Goal: Feedback & Contribution: Contribute content

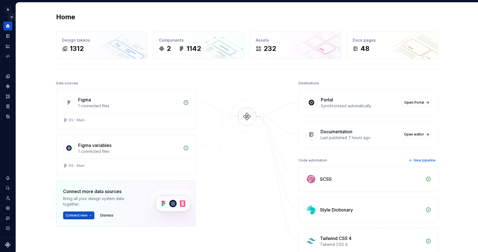
click at [12, 17] on button "Expand sidebar" at bounding box center [12, 17] width 8 height 8
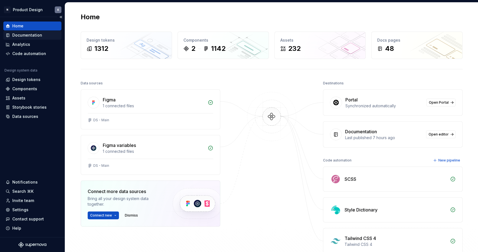
click at [37, 36] on div "Documentation" at bounding box center [27, 35] width 30 height 6
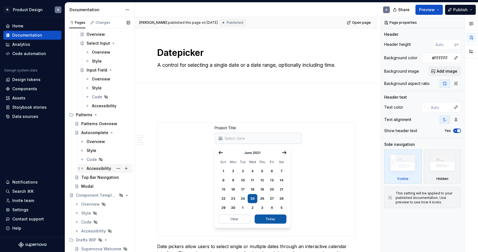
scroll to position [368, 0]
click at [102, 188] on div "Modal" at bounding box center [105, 186] width 49 height 8
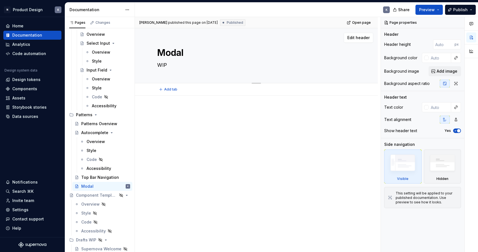
click at [194, 65] on textarea "WIP" at bounding box center [255, 65] width 198 height 9
paste textarea "A modal is a dialog box that appears on top of the current page, interrupting t…"
type textarea "*"
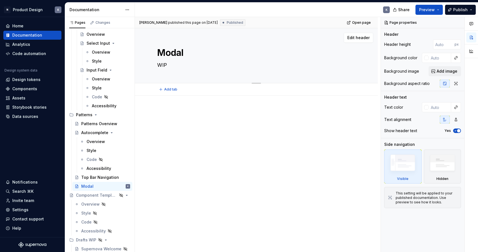
type textarea "A modal is a dialog box that appears on top of the current page, interrupting t…"
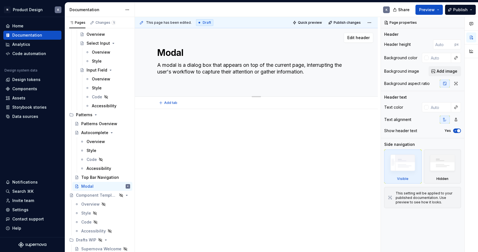
type textarea "*"
type textarea "A modal is a dialog box that appears on top of the current page, interrupting t…"
drag, startPoint x: 187, startPoint y: 64, endPoint x: 158, endPoint y: 65, distance: 28.8
click at [158, 65] on textarea "A modal is a dialog box that appears on top of the current page, interrupting t…" at bounding box center [255, 69] width 198 height 16
type textarea "*"
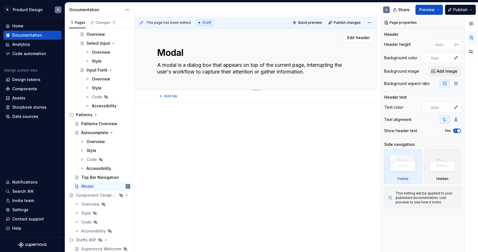
type textarea "A dialog box that appears on top of the current page, interrupting the user's w…"
type textarea "*"
type textarea "A dialog box that appears on top of the current page, interrupting the user's w…"
click at [182, 140] on div at bounding box center [256, 130] width 198 height 28
click at [93, 205] on div "Overview" at bounding box center [90, 204] width 18 height 6
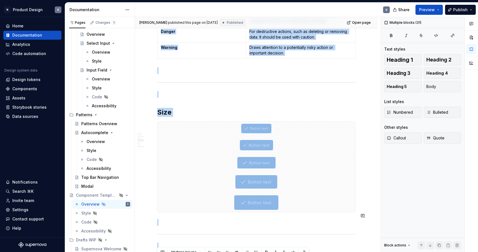
scroll to position [1018, 0]
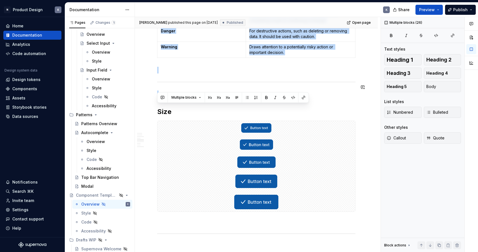
drag, startPoint x: 209, startPoint y: 91, endPoint x: 297, endPoint y: 83, distance: 88.1
copy div "**********"
click at [100, 184] on div "Modal" at bounding box center [105, 186] width 49 height 8
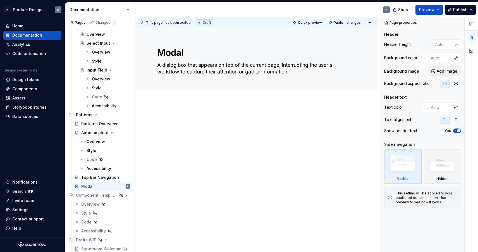
click at [172, 141] on div at bounding box center [256, 130] width 198 height 28
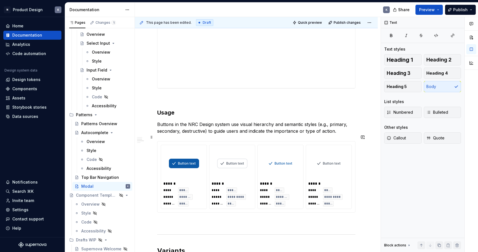
scroll to position [407, 0]
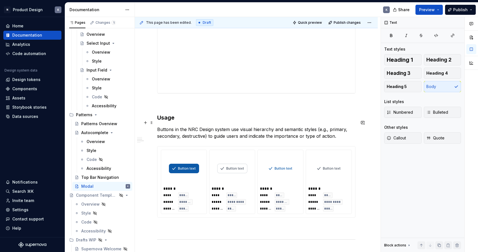
type textarea "*"
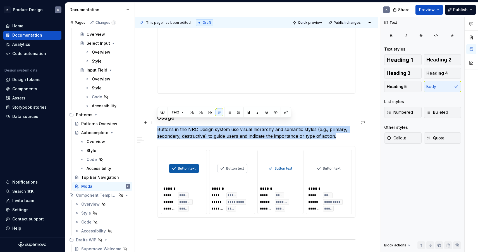
drag, startPoint x: 337, startPoint y: 128, endPoint x: 157, endPoint y: 121, distance: 180.4
click at [157, 121] on div "**********" at bounding box center [256, 189] width 243 height 988
paste div
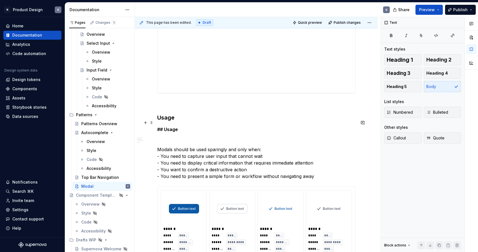
click at [192, 129] on p "## Usage Modals should be used sparingly and only when: - You need to capture u…" at bounding box center [256, 153] width 198 height 54
click at [184, 134] on p "## Usage Modals should be used sparingly and only when: - You need to capture u…" at bounding box center [256, 153] width 198 height 54
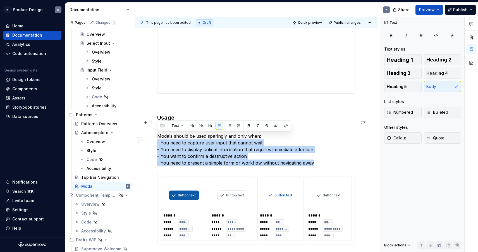
drag, startPoint x: 314, startPoint y: 157, endPoint x: 156, endPoint y: 136, distance: 159.5
click at [156, 136] on div "**********" at bounding box center [256, 202] width 243 height 1015
click at [229, 127] on button "button" at bounding box center [230, 126] width 8 height 8
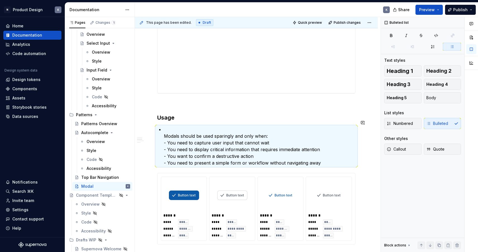
scroll to position [436, 0]
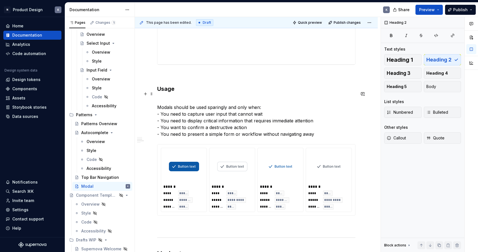
click at [235, 124] on p "Modals should be used sparingly and only when: - You need to capture user input…" at bounding box center [256, 117] width 198 height 40
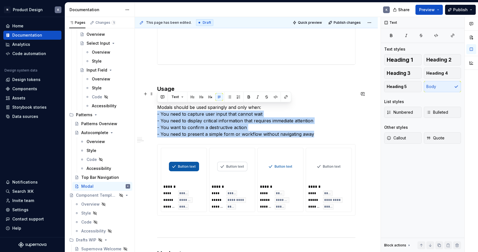
drag, startPoint x: 317, startPoint y: 127, endPoint x: 157, endPoint y: 109, distance: 160.9
click at [157, 109] on div "**********" at bounding box center [256, 174] width 243 height 1015
click at [227, 98] on button "button" at bounding box center [230, 97] width 8 height 8
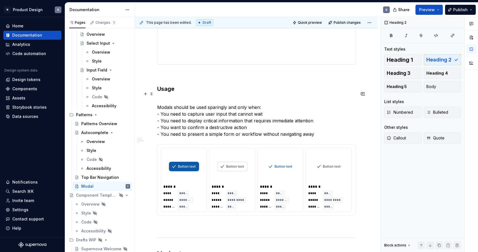
click at [263, 101] on p "Modals should be used sparingly and only when: - You need to capture user input…" at bounding box center [256, 117] width 198 height 40
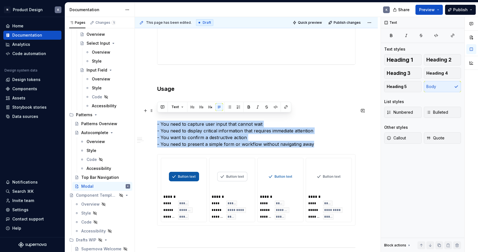
drag, startPoint x: 316, startPoint y: 135, endPoint x: 144, endPoint y: 118, distance: 173.0
click at [144, 118] on div "**********" at bounding box center [256, 179] width 243 height 1025
click at [230, 107] on button "button" at bounding box center [230, 107] width 8 height 8
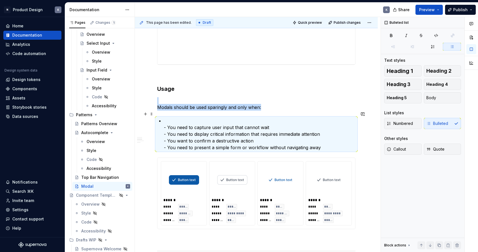
click at [167, 120] on p "- You need to capture user input that cannot wait - You need to display critica…" at bounding box center [260, 134] width 192 height 34
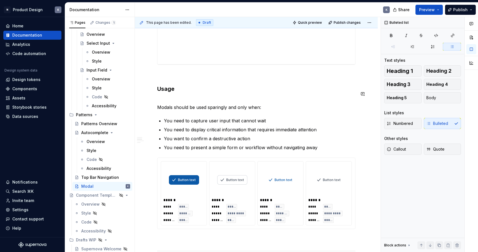
click at [242, 107] on div "**********" at bounding box center [256, 146] width 198 height 933
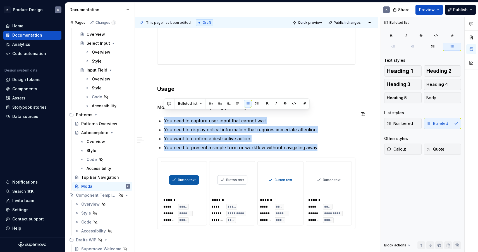
drag, startPoint x: 320, startPoint y: 140, endPoint x: 155, endPoint y: 105, distance: 168.5
click at [155, 105] on div "**********" at bounding box center [256, 181] width 243 height 1028
click at [247, 100] on button "button" at bounding box center [248, 104] width 8 height 8
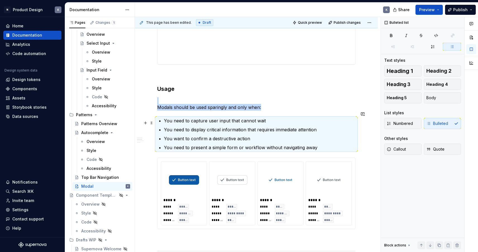
click at [255, 126] on p "You need to display critical information that requires immediate attention" at bounding box center [260, 129] width 192 height 7
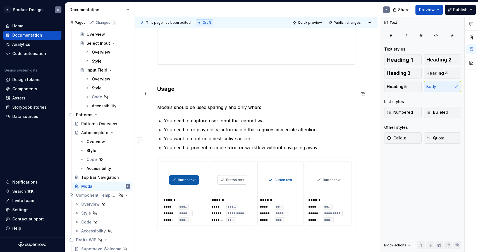
click at [240, 97] on p "Modals should be used sparingly and only when:" at bounding box center [256, 103] width 198 height 13
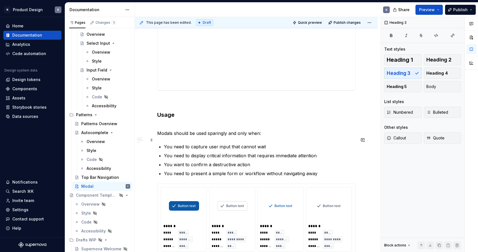
scroll to position [345, 0]
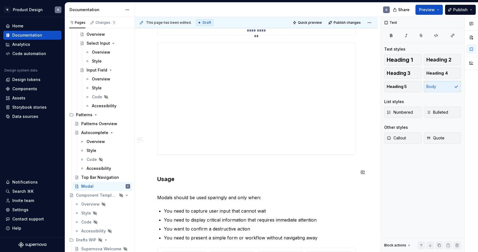
click at [212, 177] on div "**********" at bounding box center [256, 236] width 198 height 933
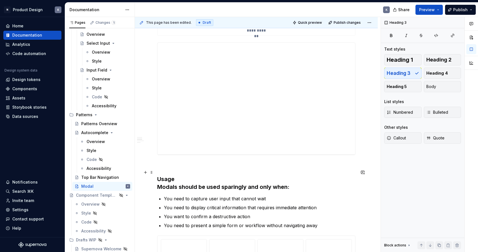
click at [211, 180] on h3 "Usage Modals should be used sparingly and only when:" at bounding box center [256, 183] width 198 height 16
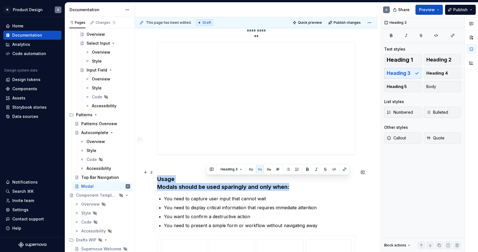
click at [211, 180] on h3 "Usage Modals should be used sparingly and only when:" at bounding box center [256, 183] width 198 height 16
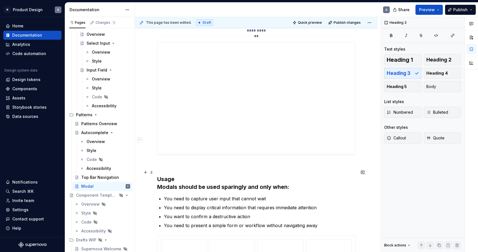
click at [239, 179] on h3 "Usage Modals should be used sparingly and only when:" at bounding box center [256, 183] width 198 height 16
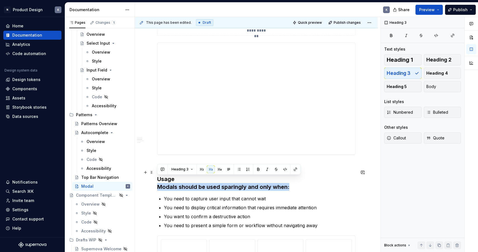
drag, startPoint x: 291, startPoint y: 179, endPoint x: 152, endPoint y: 182, distance: 138.4
click at [228, 169] on button "button" at bounding box center [229, 169] width 8 height 8
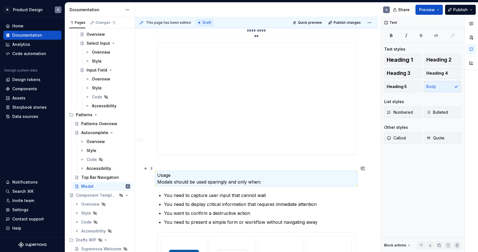
click at [158, 175] on p "Usage Modals should be used sparingly and only when:" at bounding box center [256, 178] width 198 height 13
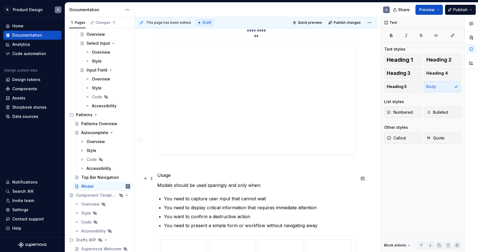
click at [171, 182] on p "Modals should be used sparingly and only when:" at bounding box center [256, 185] width 198 height 7
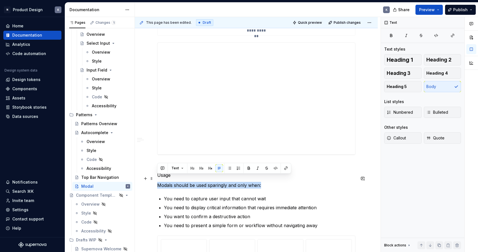
click at [171, 182] on p "Modals should be used sparingly and only when:" at bounding box center [256, 185] width 198 height 7
click at [200, 153] on div "**********" at bounding box center [256, 230] width 198 height 920
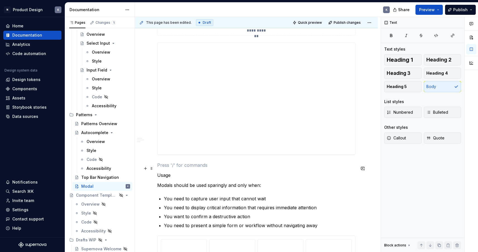
click at [170, 172] on p "Usage" at bounding box center [256, 175] width 198 height 7
click at [191, 158] on button "button" at bounding box center [193, 158] width 8 height 8
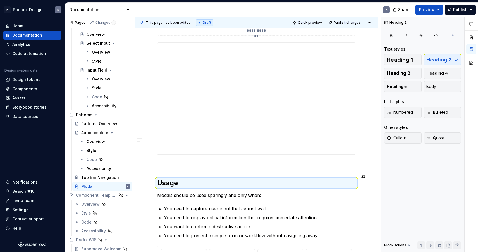
click at [193, 167] on div "**********" at bounding box center [256, 235] width 198 height 930
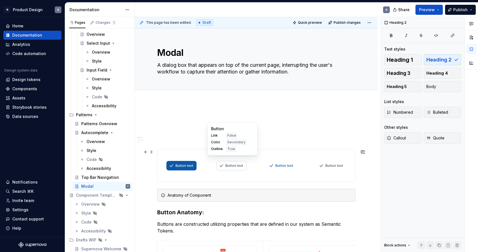
scroll to position [0, 0]
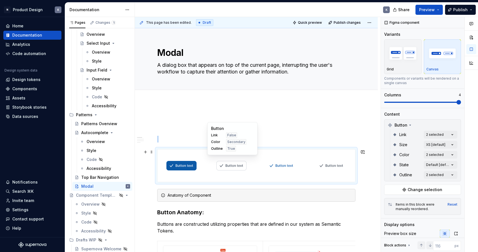
click at [219, 177] on img at bounding box center [232, 166] width 30 height 28
click at [426, 188] on span "Change selection" at bounding box center [425, 190] width 35 height 6
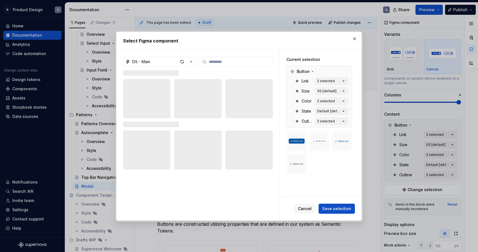
type textarea "*"
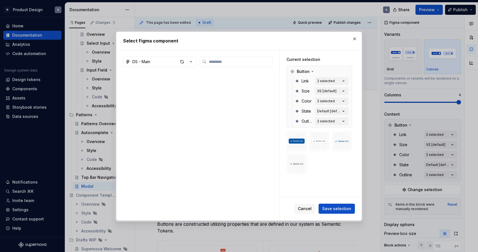
type input "*"
type textarea "*"
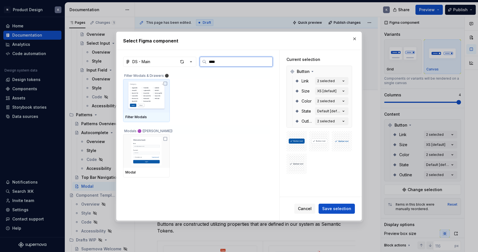
type input "*****"
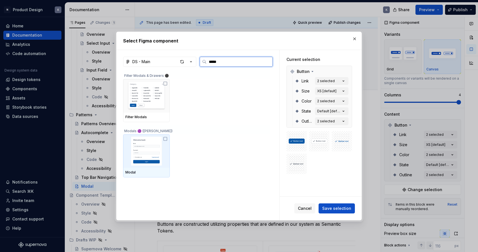
click at [167, 138] on icon at bounding box center [165, 139] width 4 height 4
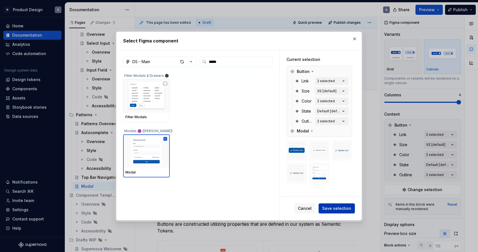
click at [334, 208] on span "Save selection" at bounding box center [337, 209] width 29 height 6
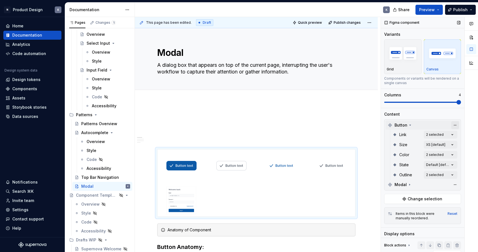
click at [457, 124] on button "button" at bounding box center [456, 125] width 8 height 8
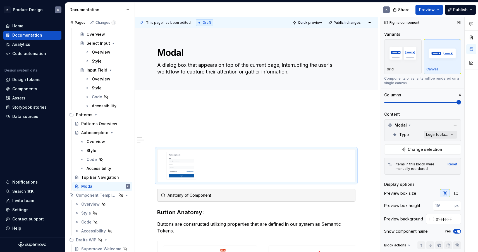
click at [454, 134] on div "Comments Open comments No comments yet Select ‘Comment’ from the block context …" at bounding box center [429, 134] width 97 height 235
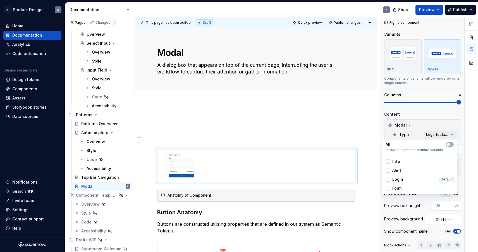
click at [389, 160] on div at bounding box center [388, 161] width 4 height 4
click at [390, 169] on div at bounding box center [388, 170] width 4 height 4
click at [388, 178] on div at bounding box center [388, 179] width 4 height 4
click at [387, 189] on div at bounding box center [388, 188] width 4 height 4
click at [388, 179] on icon at bounding box center [388, 179] width 0 height 0
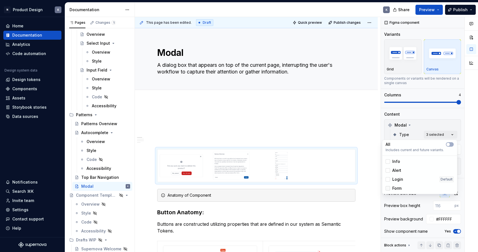
click at [388, 188] on icon at bounding box center [388, 188] width 0 height 0
click at [388, 170] on icon at bounding box center [388, 170] width 0 height 0
click at [388, 162] on icon at bounding box center [388, 162] width 0 height 0
click at [388, 160] on div at bounding box center [388, 161] width 4 height 4
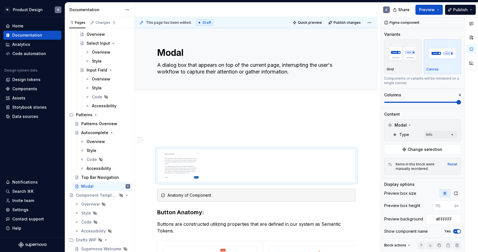
click at [366, 122] on html "N Product Design K Home Documentation Analytics Code automation Design system d…" at bounding box center [239, 126] width 478 height 252
click at [332, 163] on div at bounding box center [257, 166] width 198 height 32
click at [440, 205] on input "number" at bounding box center [444, 206] width 22 height 10
click at [458, 193] on icon "button" at bounding box center [456, 193] width 4 height 4
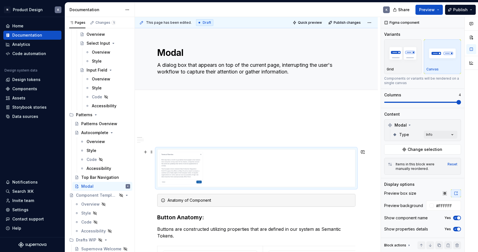
click at [336, 171] on div at bounding box center [257, 168] width 198 height 37
click at [458, 194] on icon "button" at bounding box center [456, 193] width 4 height 4
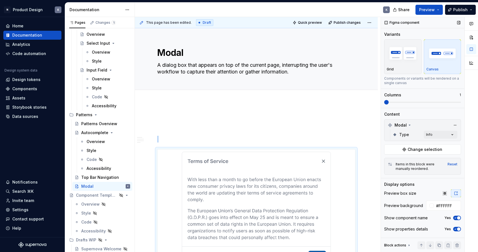
scroll to position [15, 0]
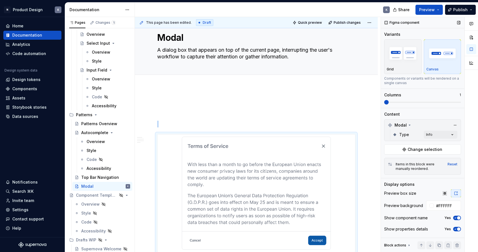
click at [395, 105] on div "Variants Grid Canvas Components or variants will be rendered on a single canvas…" at bounding box center [423, 70] width 77 height 76
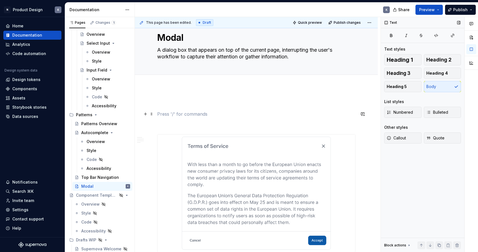
click at [323, 117] on p at bounding box center [256, 114] width 198 height 7
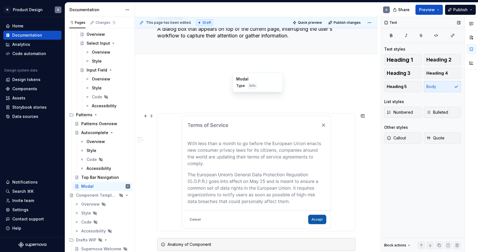
scroll to position [26, 0]
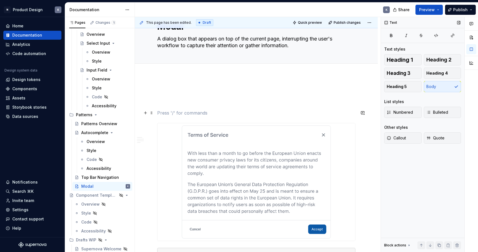
click at [316, 113] on p at bounding box center [256, 113] width 198 height 7
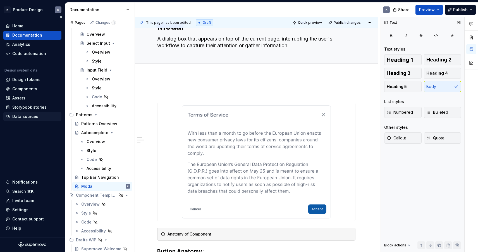
click at [25, 116] on div "Data sources" at bounding box center [25, 117] width 26 height 6
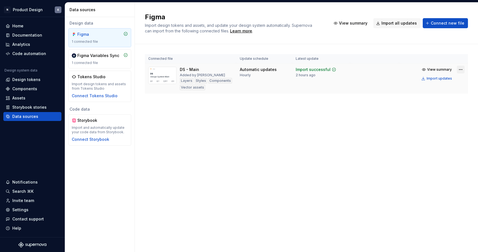
click at [462, 70] on html "N Product Design K Home Documentation Analytics Code automation Design system d…" at bounding box center [239, 126] width 478 height 252
click at [407, 68] on html "N Product Design K Home Documentation Analytics Code automation Design system d…" at bounding box center [239, 126] width 478 height 252
click at [430, 77] on div "Import updates" at bounding box center [439, 78] width 25 height 4
click at [36, 33] on div "Documentation" at bounding box center [27, 35] width 30 height 6
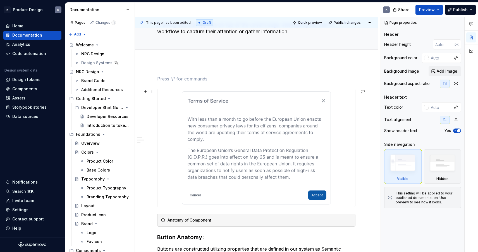
scroll to position [42, 0]
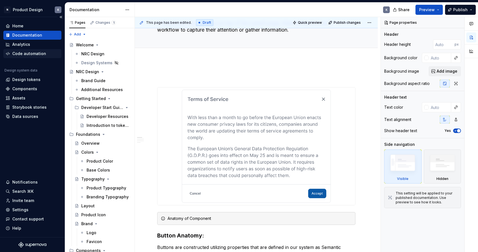
click at [35, 58] on div "Code automation" at bounding box center [32, 53] width 58 height 9
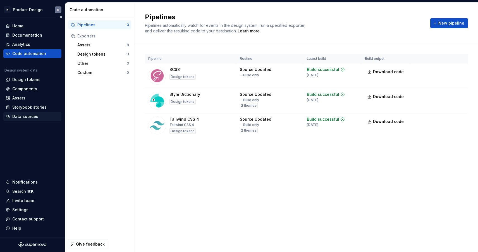
click at [31, 114] on div "Data sources" at bounding box center [25, 117] width 26 height 6
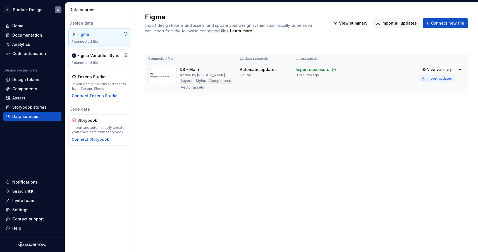
click at [445, 77] on div "Import updates" at bounding box center [439, 78] width 25 height 4
click at [30, 106] on div "Storybook stories" at bounding box center [29, 108] width 34 height 6
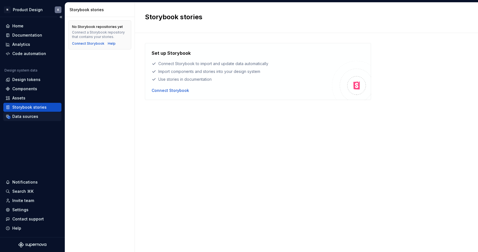
click at [24, 117] on div "Data sources" at bounding box center [25, 117] width 26 height 6
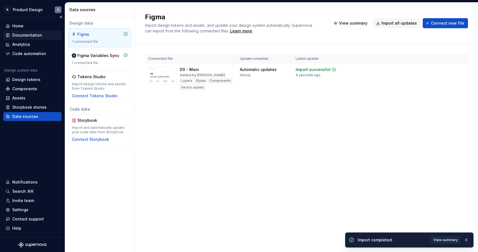
click at [20, 35] on div "Documentation" at bounding box center [27, 35] width 30 height 6
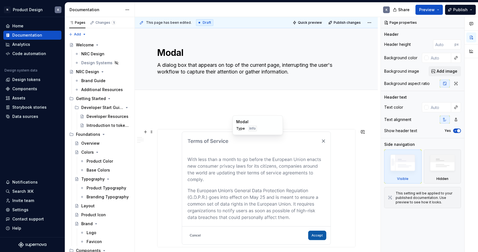
type textarea "*"
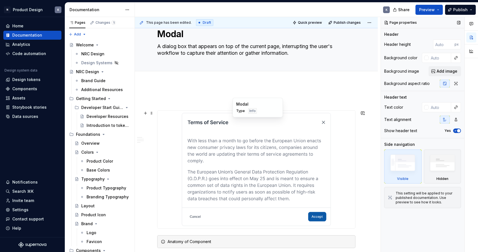
scroll to position [21, 0]
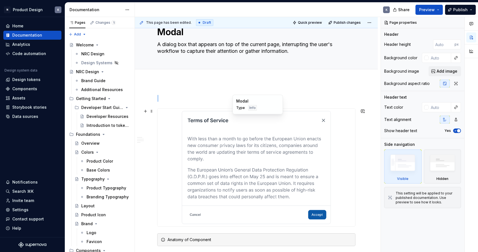
click at [325, 162] on img at bounding box center [256, 167] width 149 height 113
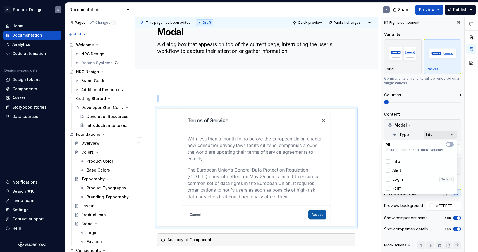
click at [444, 134] on div "Comments Open comments No comments yet Select ‘Comment’ from the block context …" at bounding box center [429, 134] width 97 height 235
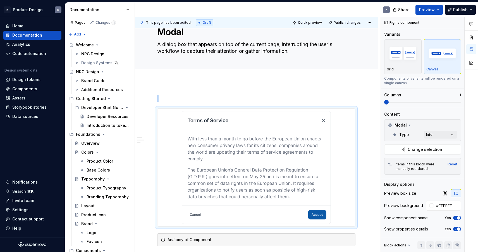
click at [438, 124] on div "Comments Open comments No comments yet Select ‘Comment’ from the block context …" at bounding box center [429, 134] width 97 height 235
click at [423, 148] on span "Change selection" at bounding box center [425, 150] width 35 height 6
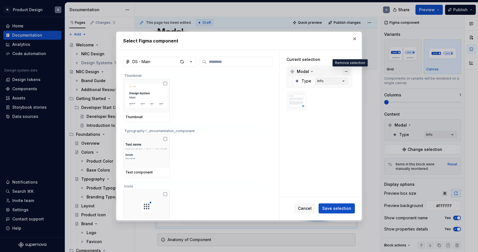
click at [349, 72] on button "button" at bounding box center [347, 72] width 8 height 8
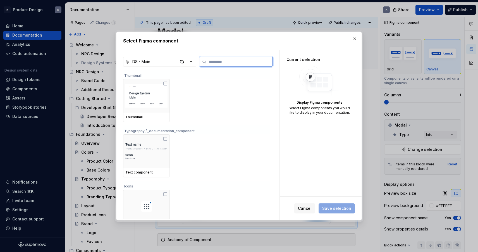
click at [225, 63] on input "search" at bounding box center [240, 62] width 66 height 6
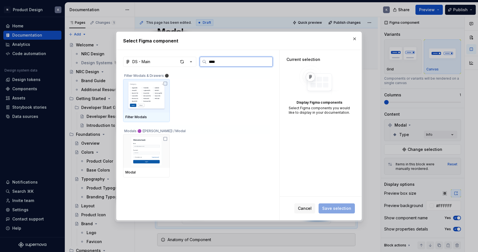
type input "*****"
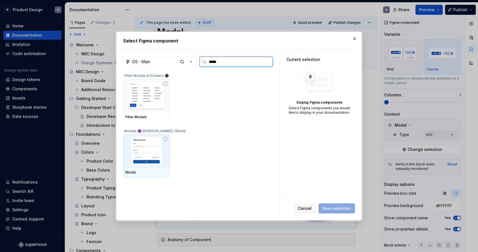
click at [167, 138] on icon at bounding box center [165, 139] width 4 height 4
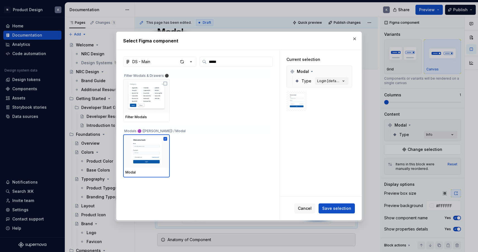
click at [298, 109] on img at bounding box center [297, 101] width 16 height 16
click at [337, 208] on span "Save selection" at bounding box center [337, 209] width 29 height 6
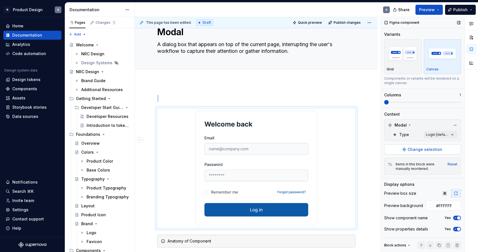
click at [443, 149] on button "Change selection" at bounding box center [423, 149] width 77 height 10
click at [448, 133] on div "Comments Open comments No comments yet Select ‘Comment’ from the block context …" at bounding box center [429, 134] width 97 height 235
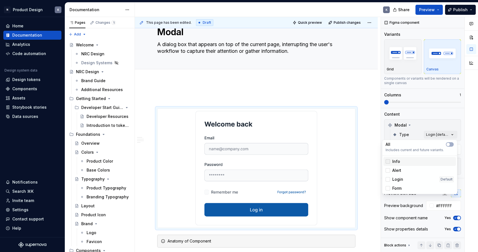
click at [388, 160] on div at bounding box center [388, 161] width 4 height 4
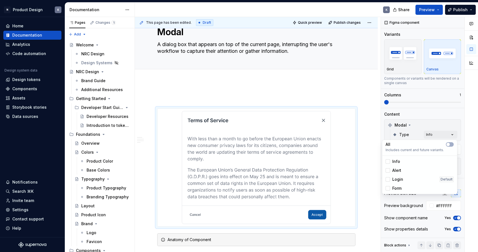
click at [371, 136] on html "N Product Design K Home Documentation Analytics Code automation Design system d…" at bounding box center [239, 126] width 478 height 252
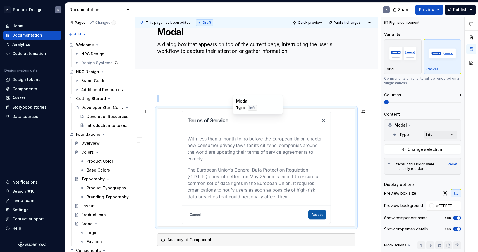
click at [316, 135] on img at bounding box center [256, 167] width 149 height 113
type textarea "*"
click at [436, 132] on div "Comments Open comments No comments yet Select ‘Comment’ from the block context …" at bounding box center [429, 134] width 97 height 235
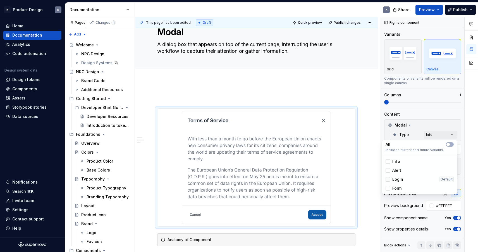
click at [388, 180] on div at bounding box center [388, 179] width 4 height 4
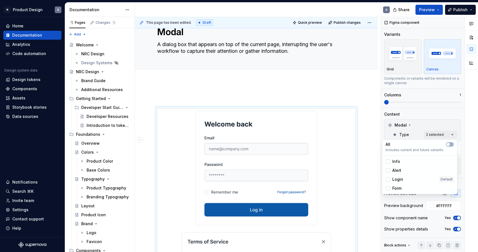
click at [370, 156] on html "N Product Design K Home Documentation Analytics Code automation Design system d…" at bounding box center [239, 126] width 478 height 252
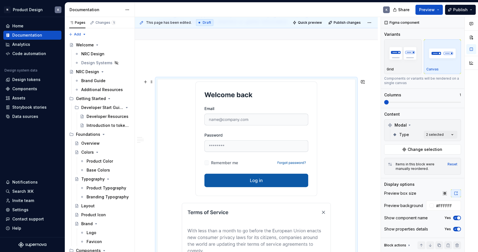
scroll to position [68, 0]
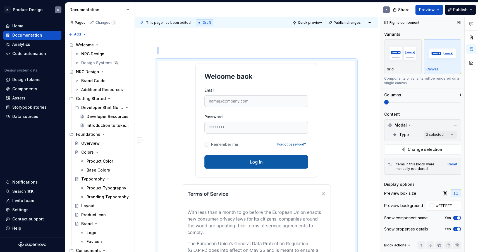
click at [409, 102] on span at bounding box center [423, 102] width 77 height 4
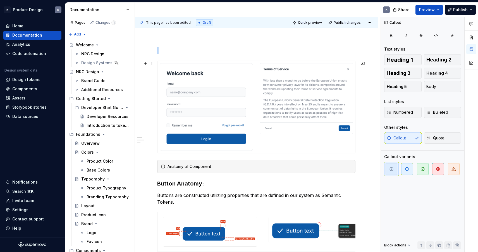
click at [302, 144] on div at bounding box center [257, 107] width 198 height 92
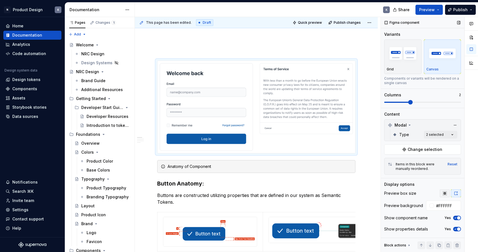
click at [446, 193] on icon "button" at bounding box center [445, 193] width 4 height 4
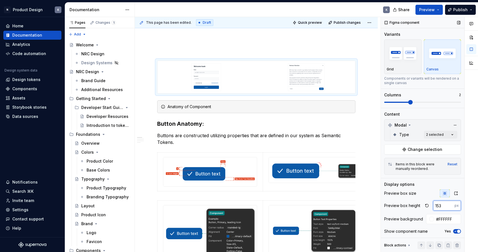
click at [451, 205] on input "153" at bounding box center [444, 206] width 22 height 10
click at [423, 194] on div "Preview box size" at bounding box center [423, 193] width 77 height 8
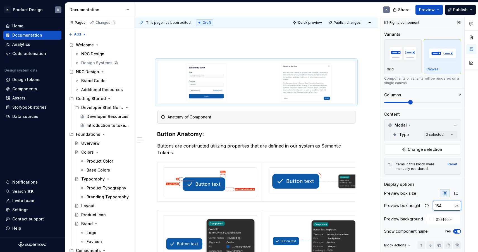
click at [451, 204] on input "154" at bounding box center [444, 206] width 22 height 10
click at [451, 204] on input "155" at bounding box center [444, 206] width 22 height 10
click at [451, 204] on input "156" at bounding box center [444, 206] width 22 height 10
click at [451, 204] on input "157" at bounding box center [444, 206] width 22 height 10
click at [451, 204] on input "158" at bounding box center [444, 206] width 22 height 10
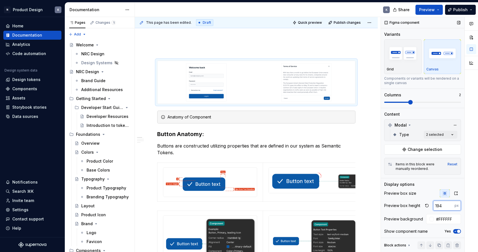
click at [451, 204] on input "194" at bounding box center [444, 206] width 22 height 10
click at [438, 205] on input "194" at bounding box center [444, 206] width 22 height 10
type input "250"
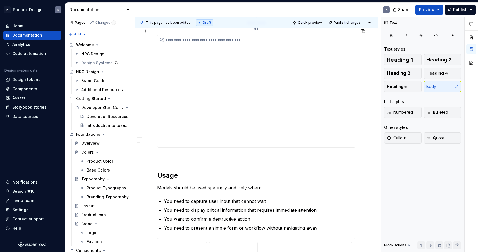
scroll to position [374, 0]
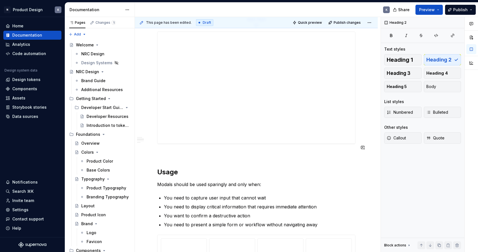
click at [177, 153] on div "**********" at bounding box center [256, 216] width 198 height 948
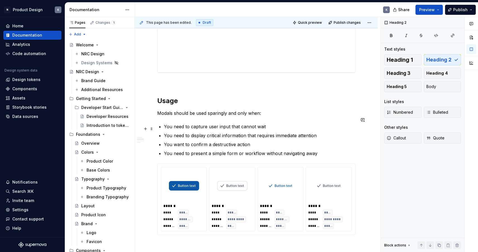
scroll to position [448, 0]
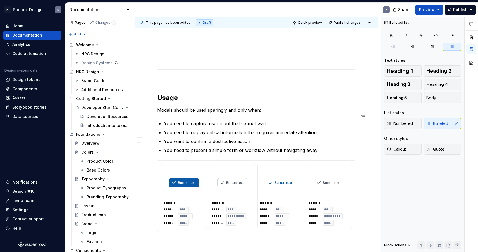
click at [324, 147] on p "You need to present a simple form or workflow without navigating away" at bounding box center [260, 150] width 192 height 7
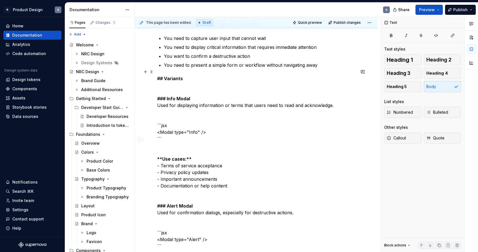
scroll to position [548, 0]
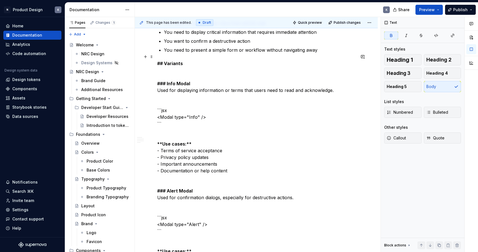
click at [179, 81] on strong "### Info Modal" at bounding box center [173, 84] width 33 height 6
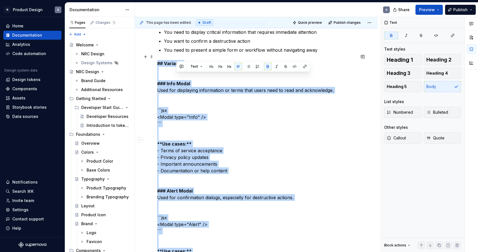
click at [179, 81] on strong "### Info Modal" at bounding box center [173, 84] width 33 height 6
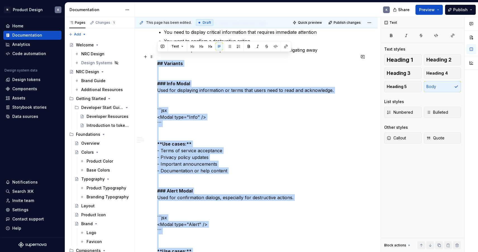
click at [179, 81] on strong "### Info Modal" at bounding box center [173, 84] width 33 height 6
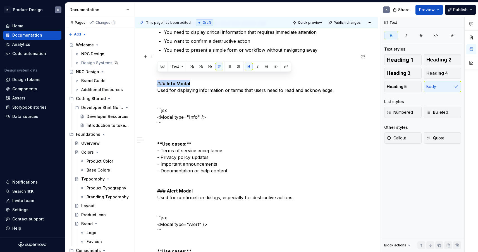
drag, startPoint x: 194, startPoint y: 77, endPoint x: 151, endPoint y: 77, distance: 42.8
click at [202, 65] on button "button" at bounding box center [202, 67] width 8 height 8
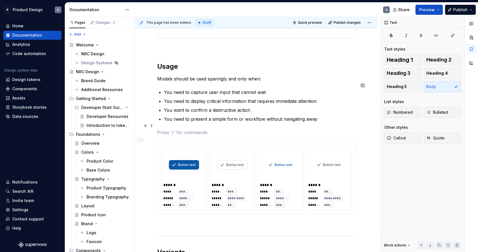
scroll to position [490, 0]
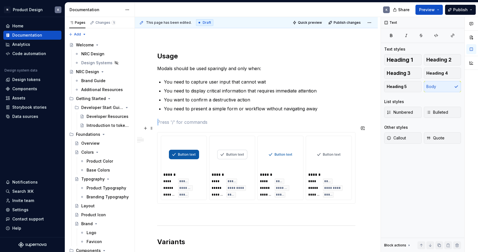
click at [238, 136] on div "****** **** ***** ***** ********* ******* ****" at bounding box center [233, 168] width 46 height 64
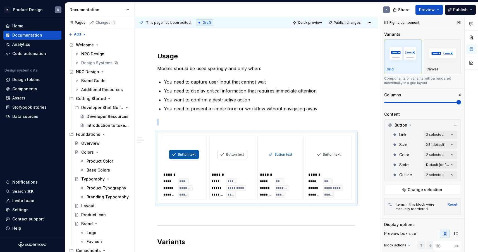
scroll to position [501, 0]
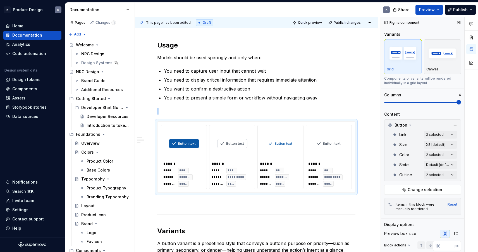
click at [428, 101] on span at bounding box center [423, 102] width 77 height 4
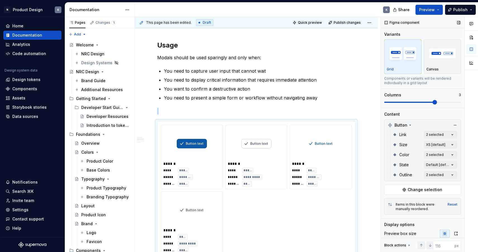
click at [425, 101] on span at bounding box center [423, 102] width 77 height 4
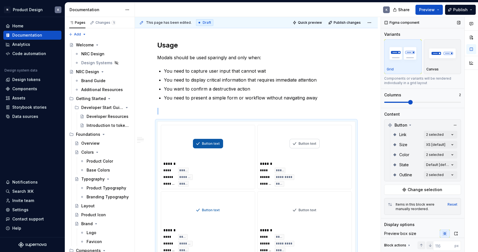
click at [422, 102] on span at bounding box center [423, 102] width 77 height 1
click at [429, 190] on span "Change selection" at bounding box center [425, 190] width 35 height 6
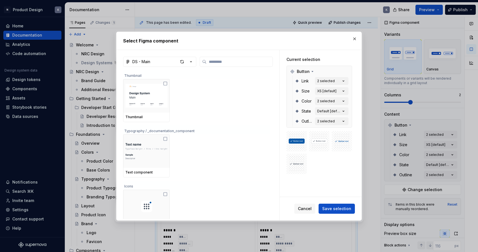
type textarea "*"
type input "*"
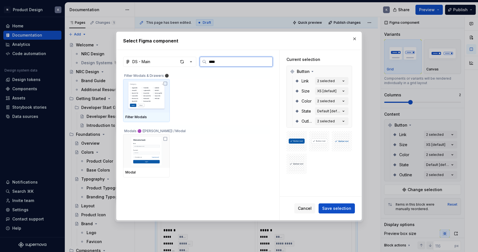
type input "*****"
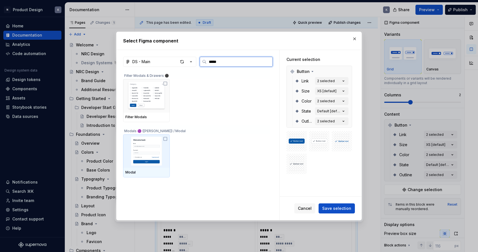
click at [170, 139] on div at bounding box center [146, 151] width 47 height 34
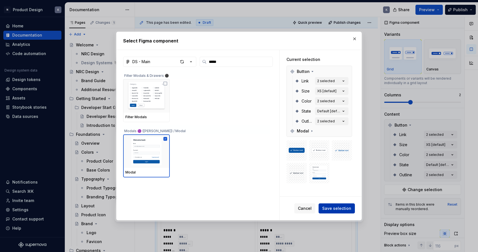
click at [332, 210] on span "Save selection" at bounding box center [337, 209] width 29 height 6
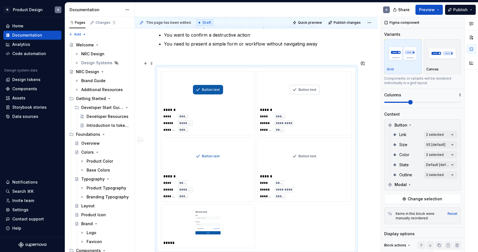
scroll to position [606, 0]
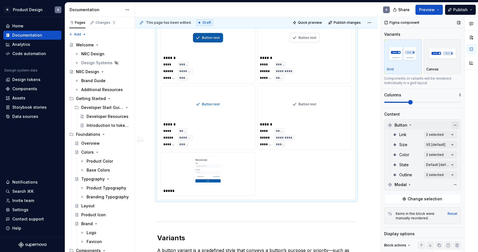
click at [454, 124] on button "button" at bounding box center [456, 125] width 8 height 8
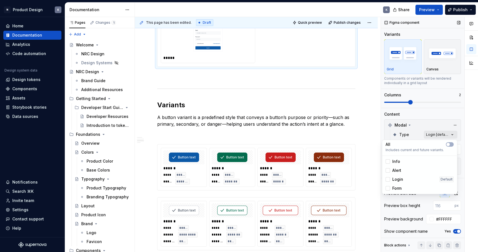
click at [454, 135] on div "Comments Open comments No comments yet Select ‘Comment’ from the block context …" at bounding box center [429, 134] width 97 height 235
click at [451, 143] on button "button" at bounding box center [450, 144] width 8 height 4
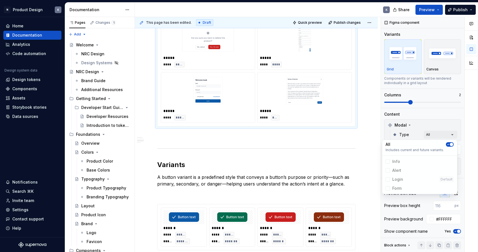
click at [366, 128] on html "N Product Design K Home Documentation Analytics Code automation Design system d…" at bounding box center [239, 126] width 478 height 252
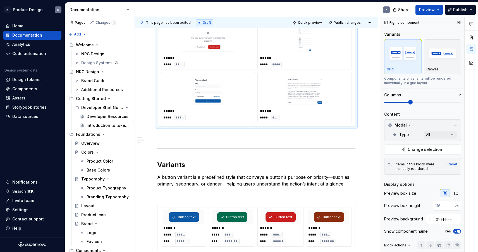
scroll to position [598, 0]
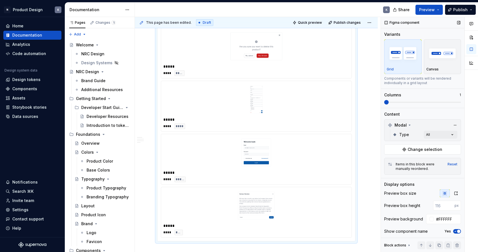
click at [388, 102] on span at bounding box center [387, 102] width 4 height 4
click at [431, 205] on div "Preview box height px" at bounding box center [423, 206] width 77 height 10
click at [438, 205] on input "number" at bounding box center [444, 206] width 22 height 10
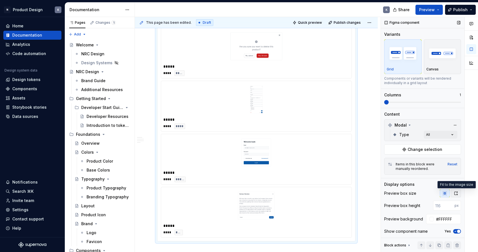
click at [455, 194] on icon "button" at bounding box center [456, 193] width 4 height 4
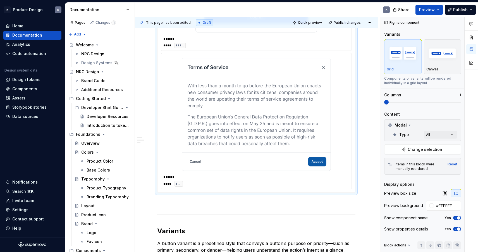
scroll to position [1073, 0]
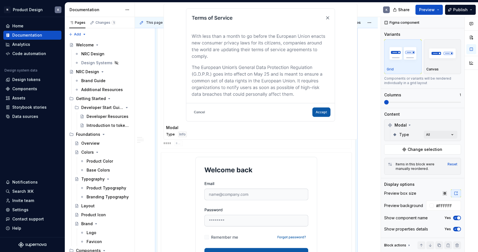
drag, startPoint x: 318, startPoint y: 131, endPoint x: 321, endPoint y: 36, distance: 95.6
click at [321, 36] on body "N Product Design K Home Documentation Analytics Code automation Design system d…" at bounding box center [239, 126] width 478 height 252
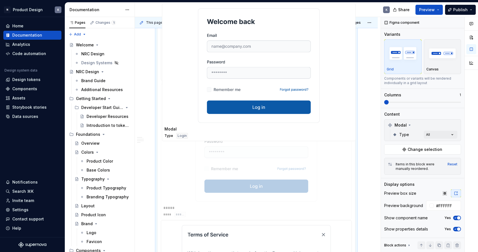
drag, startPoint x: 318, startPoint y: 181, endPoint x: 319, endPoint y: 18, distance: 163.5
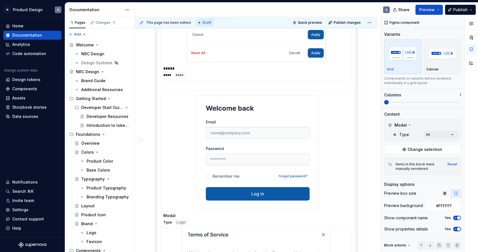
click at [319, 18] on body "N Product Design K Home Documentation Analytics Code automation Design system d…" at bounding box center [239, 126] width 478 height 252
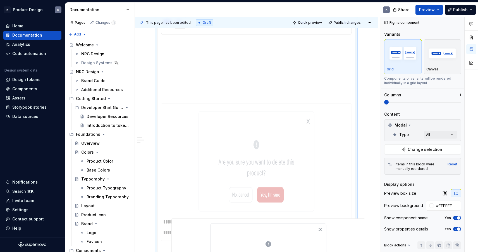
scroll to position [909, 0]
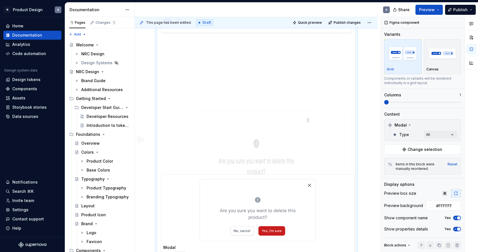
drag, startPoint x: 318, startPoint y: 89, endPoint x: 322, endPoint y: 161, distance: 72.2
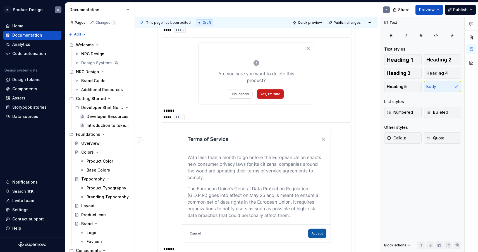
scroll to position [1053, 0]
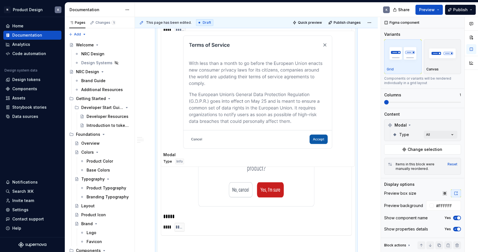
drag, startPoint x: 312, startPoint y: 188, endPoint x: 312, endPoint y: 84, distance: 104.0
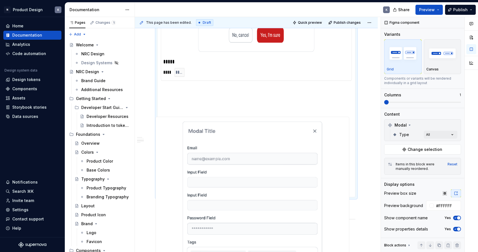
scroll to position [1132, 0]
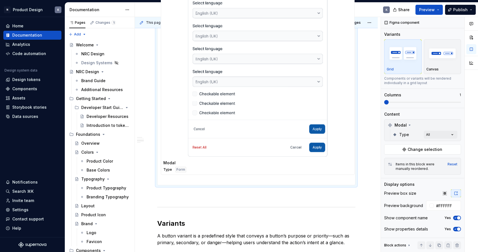
drag, startPoint x: 308, startPoint y: 146, endPoint x: 305, endPoint y: 151, distance: 5.5
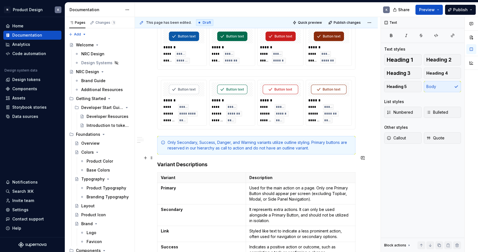
scroll to position [1374, 0]
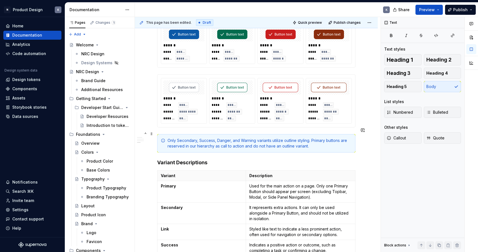
type textarea "*"
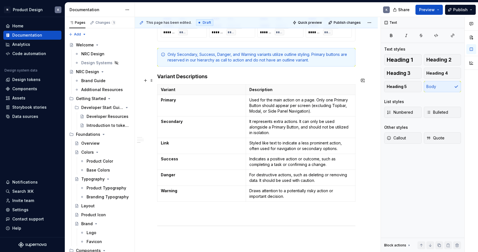
scroll to position [1486, 0]
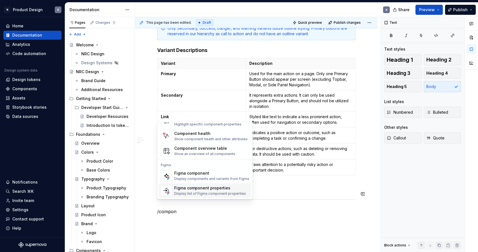
scroll to position [17, 0]
click at [203, 191] on div "Figma component properties Display list of Figma component properties" at bounding box center [210, 190] width 72 height 11
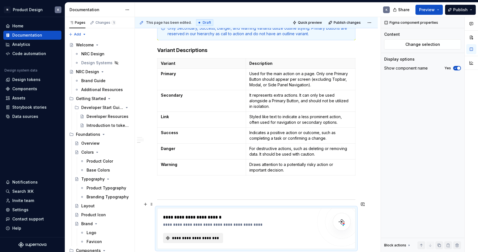
click at [212, 235] on span "**********" at bounding box center [195, 238] width 48 height 6
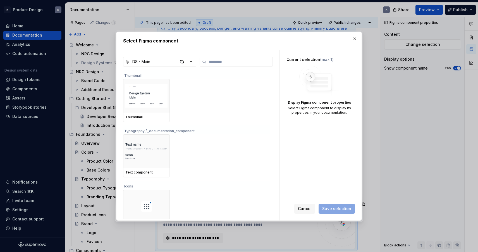
type textarea "*"
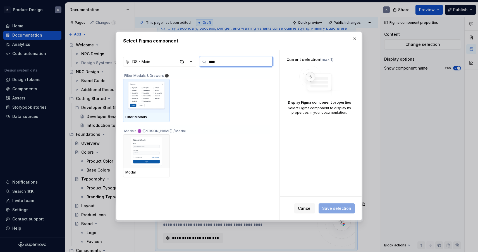
type input "*****"
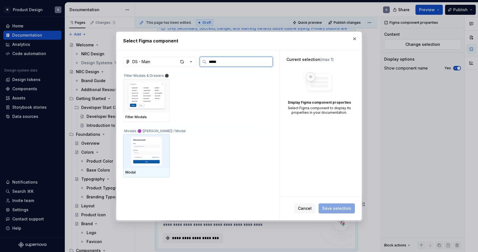
click at [164, 148] on img at bounding box center [146, 151] width 42 height 29
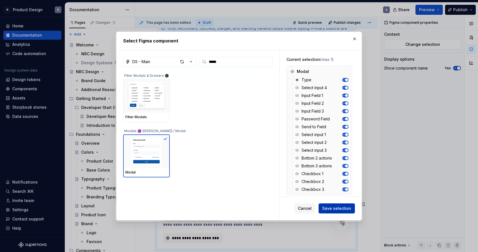
click at [326, 209] on span "Save selection" at bounding box center [337, 209] width 29 height 6
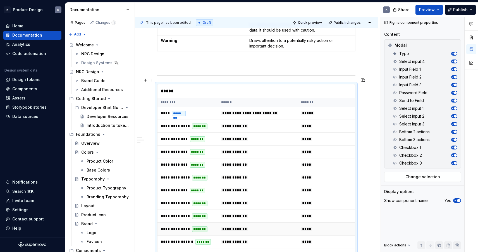
scroll to position [1592, 0]
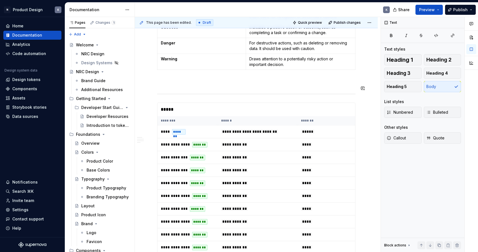
click at [352, 116] on th "*******" at bounding box center [328, 120] width 60 height 9
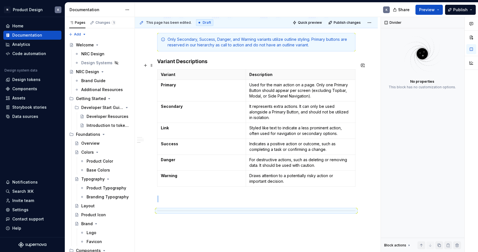
scroll to position [1457, 0]
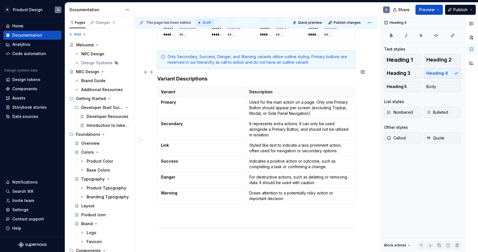
click at [213, 75] on h4 "Variant Descriptions" at bounding box center [256, 78] width 198 height 7
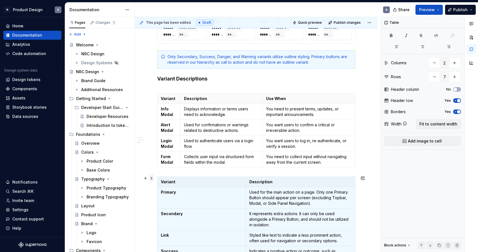
click at [152, 178] on span at bounding box center [152, 178] width 4 height 8
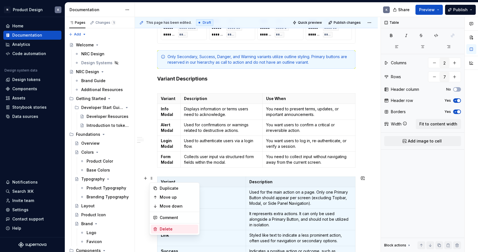
click at [168, 227] on div "Delete" at bounding box center [178, 229] width 36 height 6
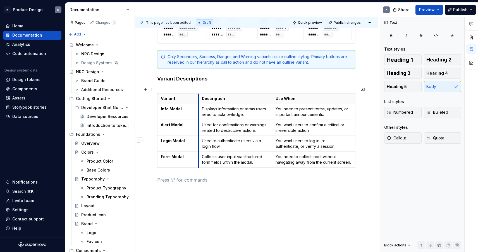
drag, startPoint x: 177, startPoint y: 93, endPoint x: 198, endPoint y: 92, distance: 21.0
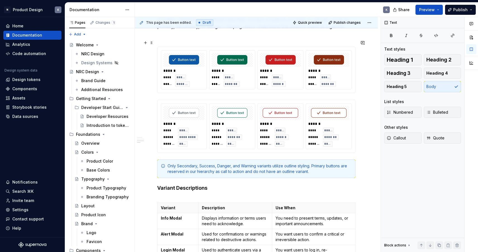
scroll to position [1317, 0]
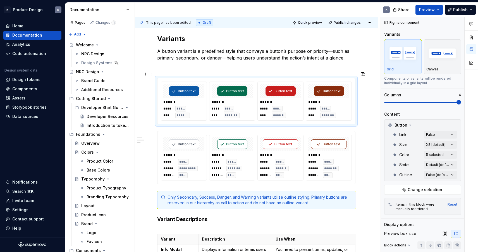
click at [249, 99] on div "******" at bounding box center [233, 102] width 42 height 6
click at [246, 144] on div at bounding box center [232, 144] width 41 height 14
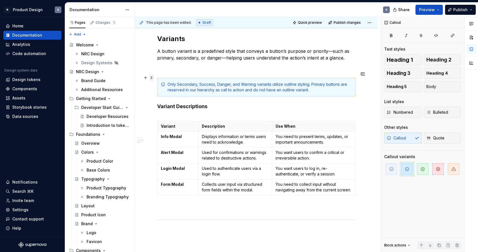
click at [152, 77] on span at bounding box center [152, 78] width 4 height 8
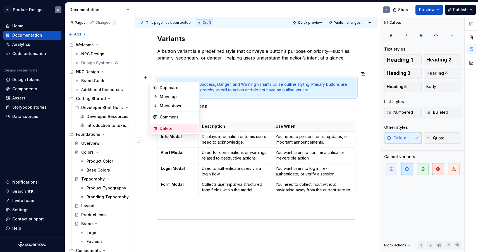
click at [175, 129] on div "Delete" at bounding box center [178, 129] width 36 height 6
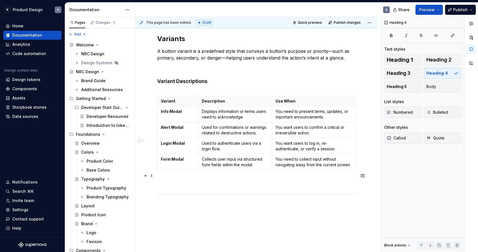
click at [184, 179] on p at bounding box center [256, 182] width 198 height 7
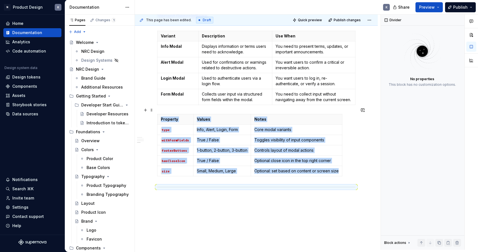
scroll to position [1370, 0]
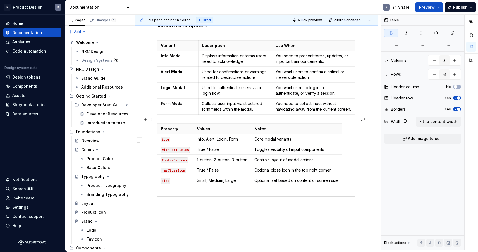
click at [348, 179] on div "Property Values Notes type Info, Alert, Login, Form Core modal variants withFor…" at bounding box center [256, 156] width 198 height 65
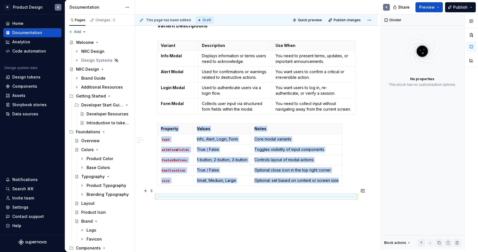
click at [333, 195] on div at bounding box center [256, 197] width 198 height 4
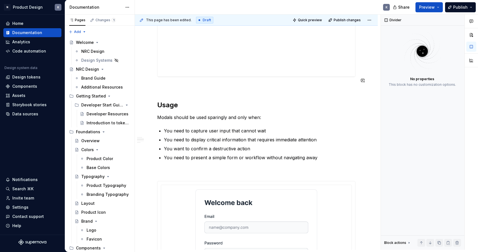
scroll to position [451, 0]
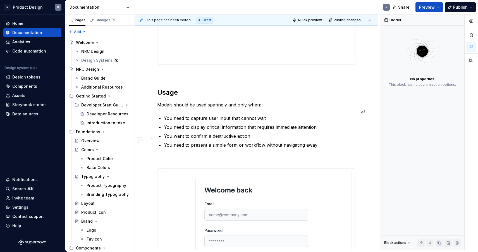
click at [320, 142] on p "You need to present a simple form or workflow without navigating away" at bounding box center [260, 145] width 192 height 7
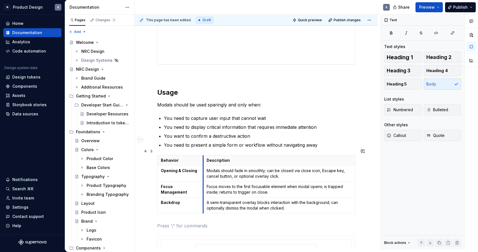
drag, startPoint x: 191, startPoint y: 152, endPoint x: 203, endPoint y: 152, distance: 12.0
click at [203, 155] on th "Description" at bounding box center [279, 160] width 152 height 10
click at [321, 142] on p "You need to present a simple form or workflow without navigating away" at bounding box center [260, 145] width 192 height 7
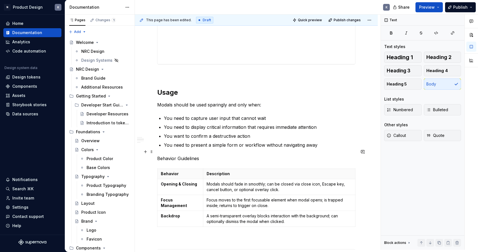
click at [191, 155] on p "Behavior Guidelines" at bounding box center [256, 158] width 198 height 7
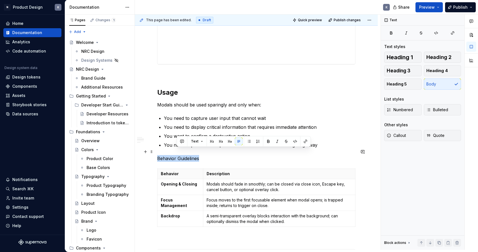
click at [191, 155] on p "Behavior Guidelines" at bounding box center [256, 158] width 198 height 7
click at [204, 141] on button "button" at bounding box center [202, 141] width 8 height 8
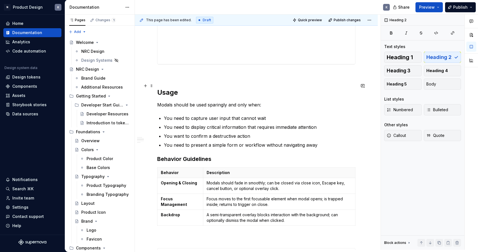
click at [175, 88] on h2 "Usage" at bounding box center [256, 92] width 198 height 9
click at [231, 155] on h3 "Behavior Guidelines" at bounding box center [256, 159] width 198 height 8
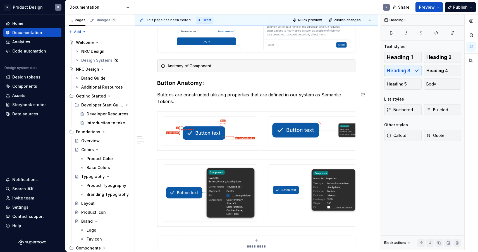
scroll to position [118, 0]
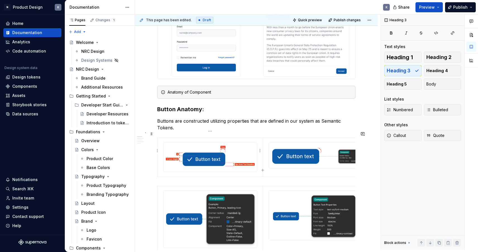
click at [242, 148] on img at bounding box center [209, 157] width 93 height 29
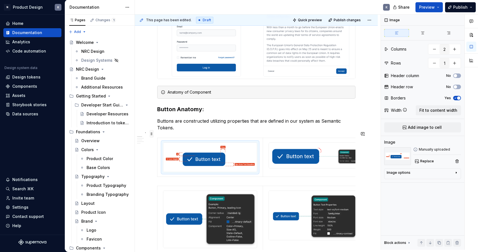
click at [151, 134] on span at bounding box center [152, 134] width 4 height 8
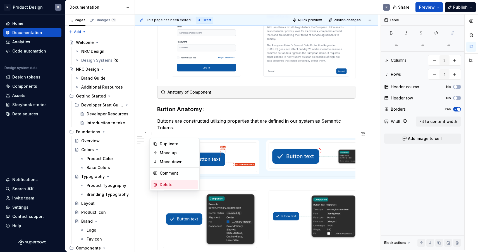
click at [171, 183] on div "Delete" at bounding box center [178, 185] width 36 height 6
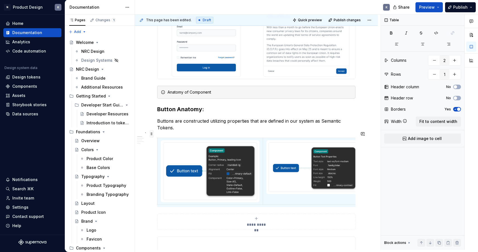
click at [151, 133] on span at bounding box center [152, 134] width 4 height 8
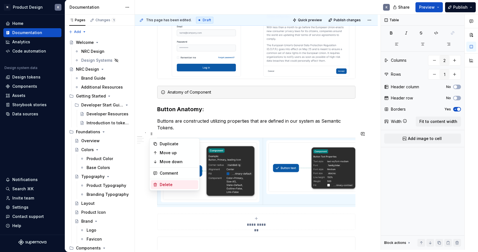
click at [170, 182] on div "Delete" at bounding box center [178, 185] width 36 height 6
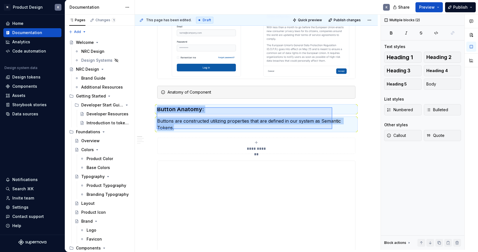
drag, startPoint x: 157, startPoint y: 107, endPoint x: 333, endPoint y: 129, distance: 177.1
click at [333, 129] on div "**********" at bounding box center [258, 132] width 246 height 235
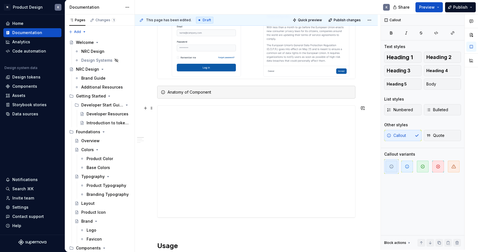
scroll to position [91, 0]
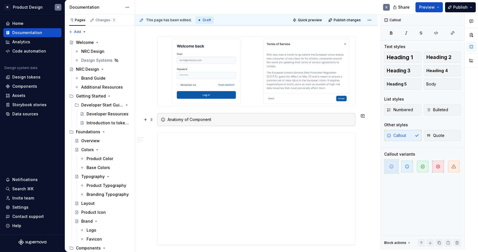
click at [334, 121] on div "Anatomy of Component" at bounding box center [260, 120] width 184 height 6
click at [151, 119] on span at bounding box center [152, 120] width 4 height 8
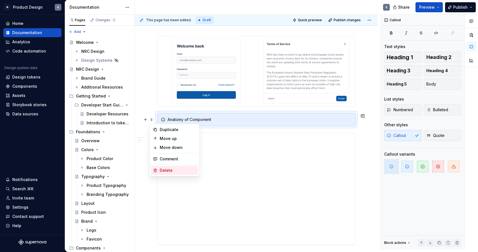
click at [174, 170] on div "Delete" at bounding box center [178, 171] width 36 height 6
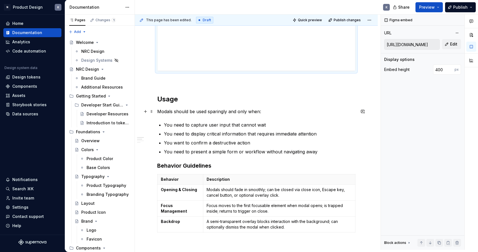
scroll to position [244, 0]
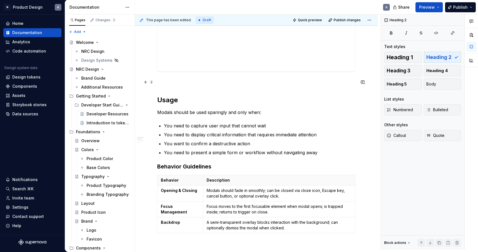
click at [188, 81] on p at bounding box center [256, 82] width 198 height 7
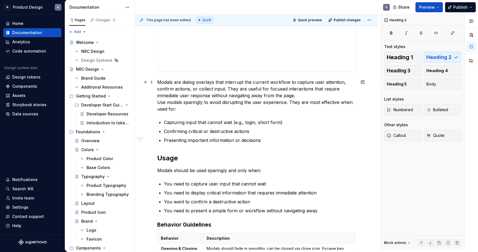
scroll to position [253, 0]
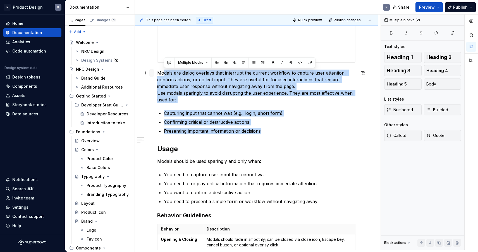
drag, startPoint x: 267, startPoint y: 130, endPoint x: 152, endPoint y: 75, distance: 128.1
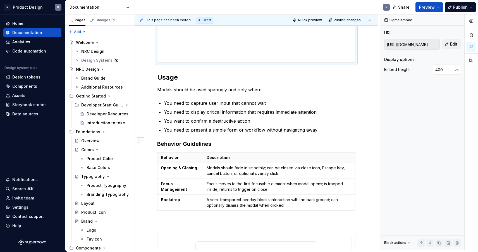
scroll to position [189, 0]
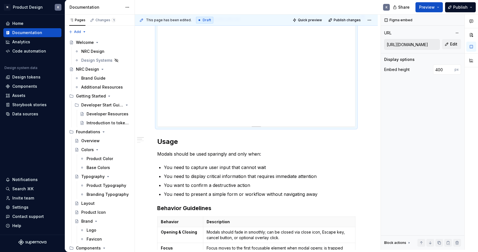
click at [260, 88] on div "**********" at bounding box center [257, 71] width 198 height 112
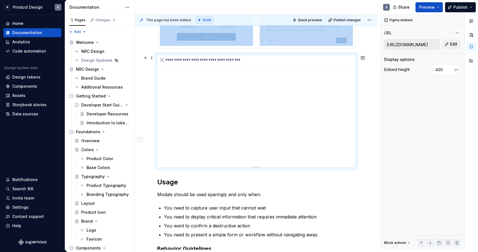
scroll to position [147, 0]
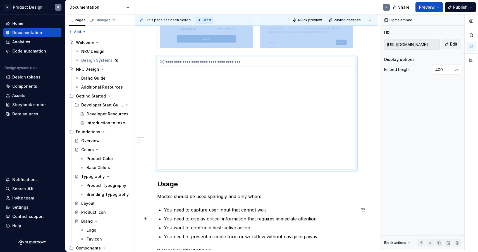
type textarea "*"
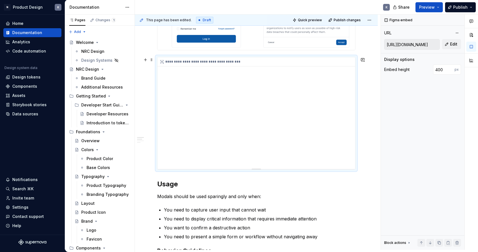
click at [275, 128] on div "**********" at bounding box center [257, 113] width 198 height 112
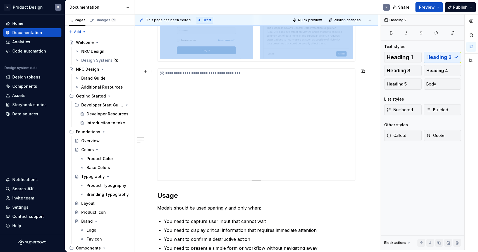
click at [280, 137] on div "**********" at bounding box center [257, 125] width 198 height 112
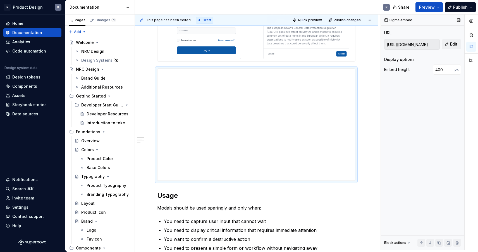
click at [419, 42] on input "[URL][DOMAIN_NAME]" at bounding box center [412, 44] width 55 height 10
click at [450, 43] on button "Edit" at bounding box center [451, 44] width 19 height 10
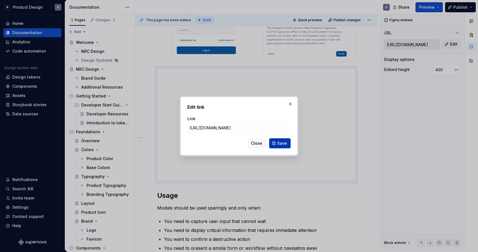
type input "[URL][DOMAIN_NAME]"
click at [282, 144] on span "Save" at bounding box center [283, 144] width 10 height 6
type input "[URL][DOMAIN_NAME]"
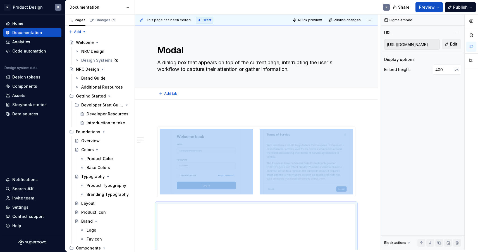
scroll to position [0, 0]
type textarea "*"
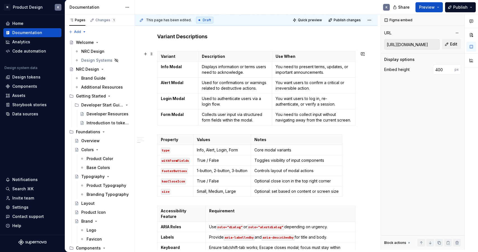
scroll to position [1226, 0]
click at [151, 137] on span at bounding box center [152, 138] width 4 height 8
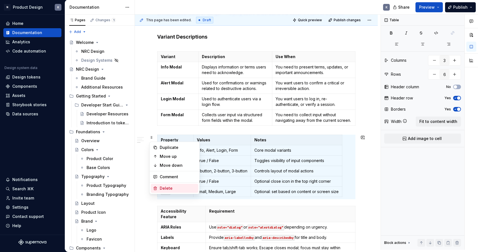
click at [166, 186] on div "Delete" at bounding box center [178, 189] width 36 height 6
type input "2"
type input "5"
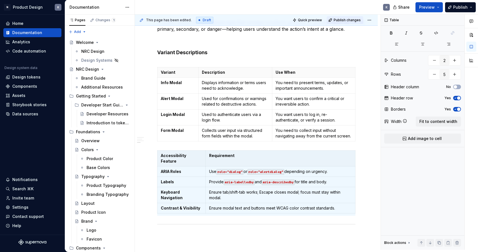
click at [347, 19] on span "Publish changes" at bounding box center [347, 20] width 27 height 4
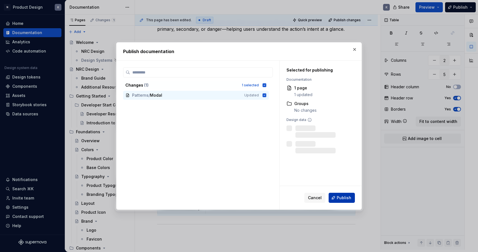
click at [340, 199] on span "Publish" at bounding box center [344, 198] width 15 height 6
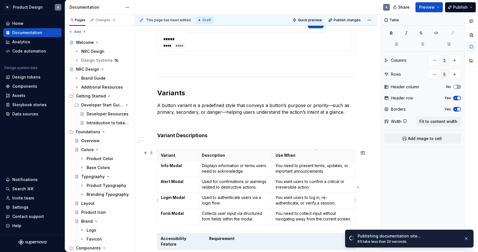
scroll to position [1127, 0]
click at [305, 111] on p "A button variant is a predefined style that conveys a button’s purpose or prior…" at bounding box center [256, 109] width 198 height 13
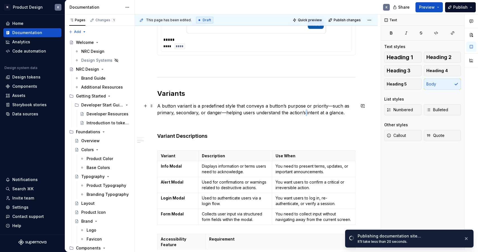
click at [305, 111] on p "A button variant is a predefined style that conveys a button’s purpose or prior…" at bounding box center [256, 109] width 198 height 13
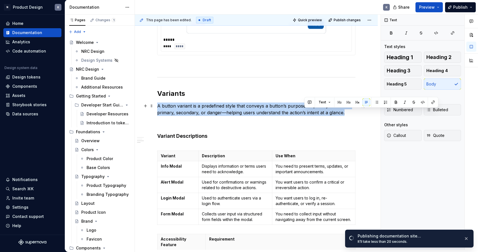
click at [305, 111] on p "A button variant is a predefined style that conveys a button’s purpose or prior…" at bounding box center [256, 109] width 198 height 13
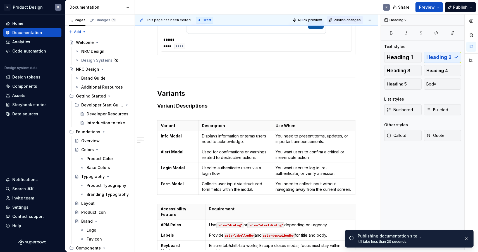
click at [357, 22] on span "Publish changes" at bounding box center [347, 20] width 27 height 4
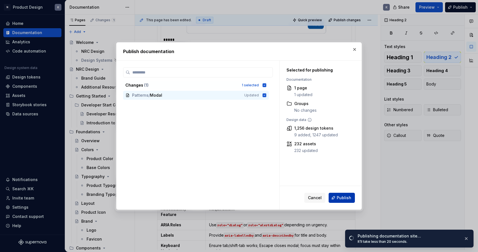
click at [347, 197] on span "Publish" at bounding box center [344, 198] width 15 height 6
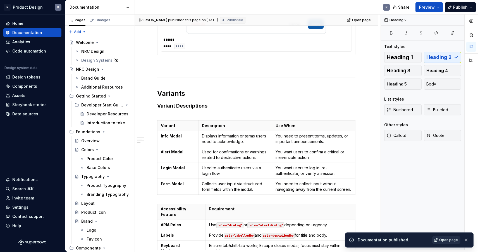
click at [444, 239] on span "Open page" at bounding box center [449, 240] width 19 height 4
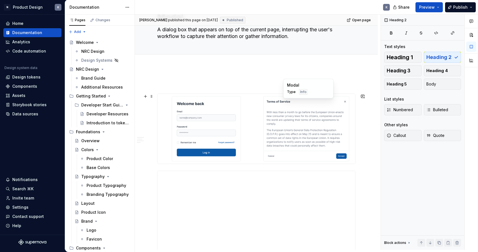
scroll to position [30, 0]
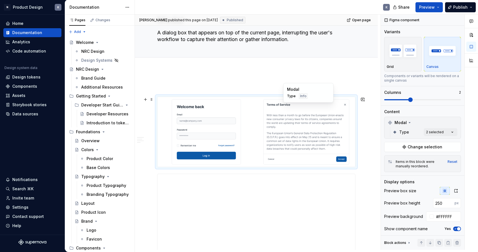
click at [316, 134] on img at bounding box center [306, 131] width 93 height 65
click at [457, 191] on icon "button" at bounding box center [456, 191] width 4 height 4
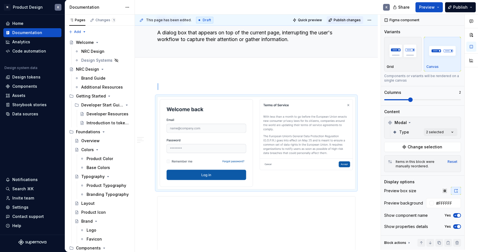
click at [357, 21] on span "Publish changes" at bounding box center [347, 20] width 27 height 4
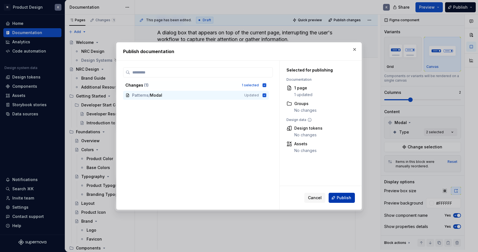
click at [341, 199] on span "Publish" at bounding box center [344, 198] width 15 height 6
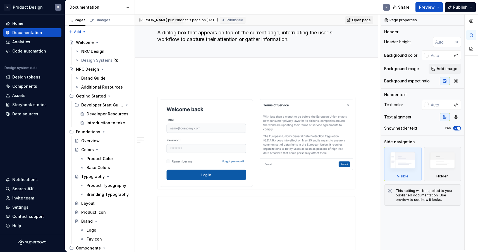
click at [359, 19] on span "Open page" at bounding box center [361, 20] width 19 height 4
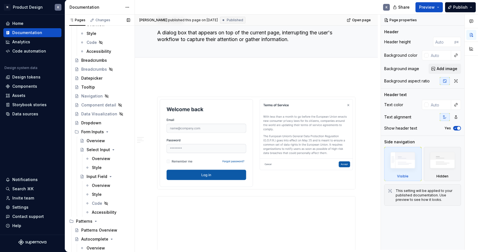
scroll to position [310, 0]
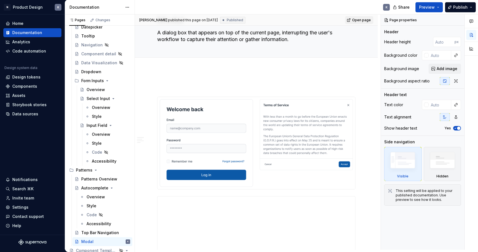
click at [363, 21] on span "Open page" at bounding box center [361, 20] width 19 height 4
type textarea "*"
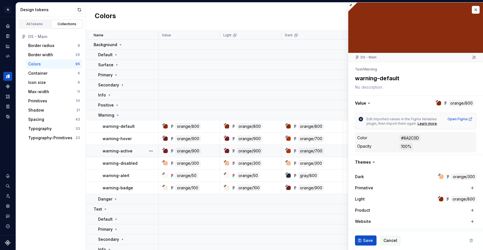
scroll to position [88, 0]
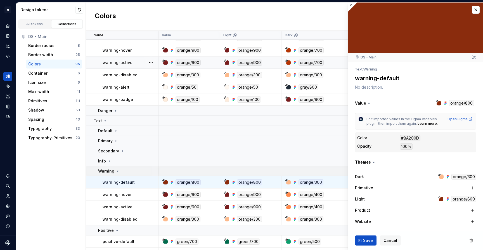
type textarea "*"
